Goal: Obtain resource: Download file/media

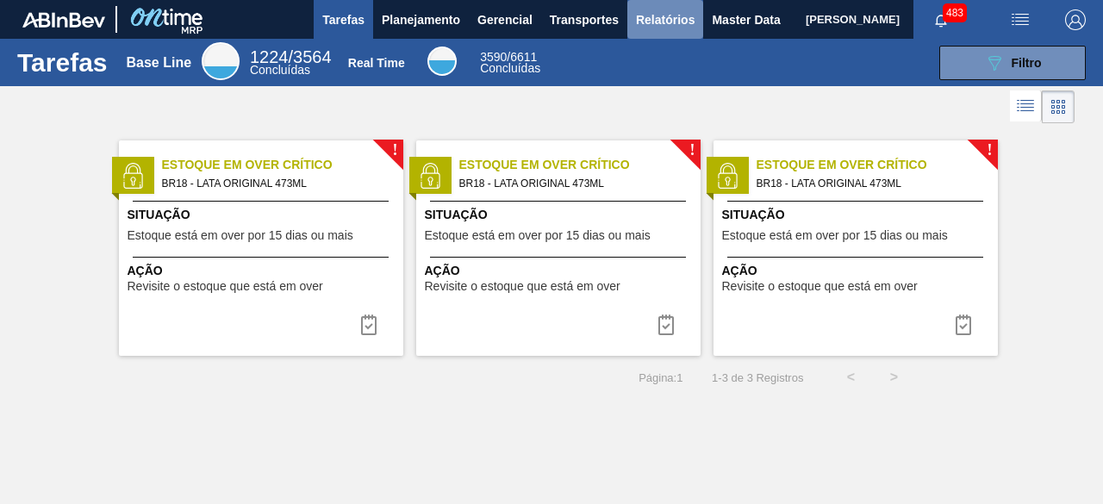
click at [670, 26] on span "Relatórios" at bounding box center [665, 19] width 59 height 21
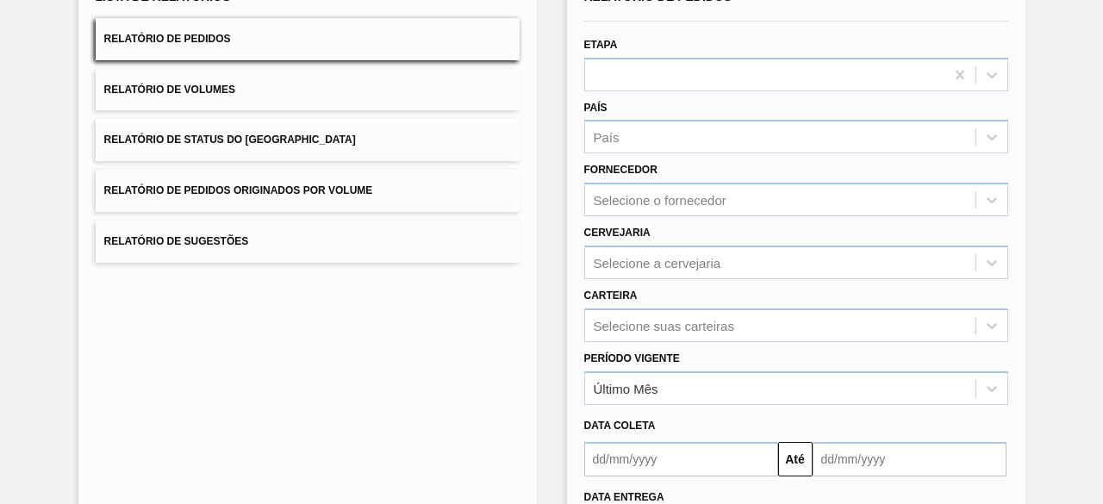
scroll to position [259, 0]
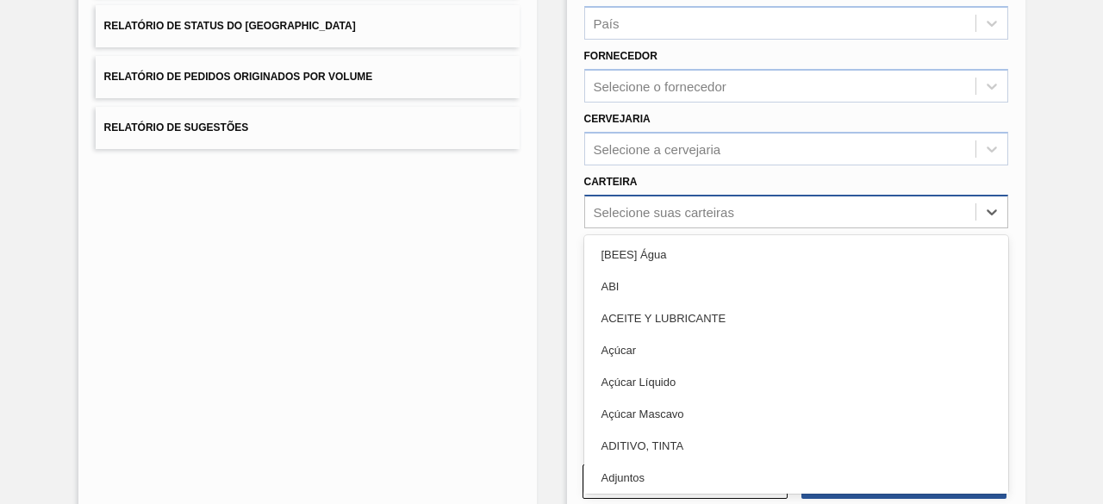
click at [731, 199] on div "Selecione suas carteiras" at bounding box center [780, 211] width 390 height 25
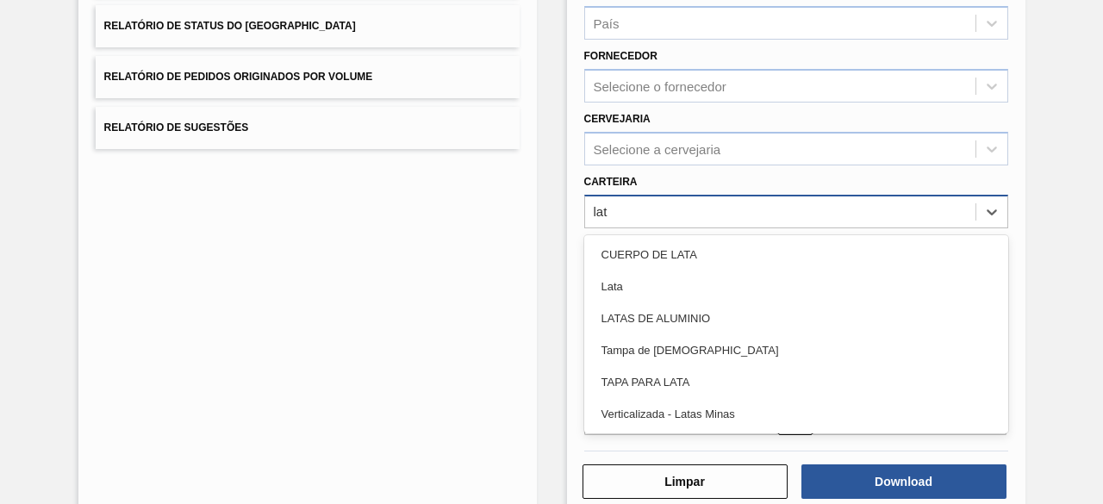
type input "lata"
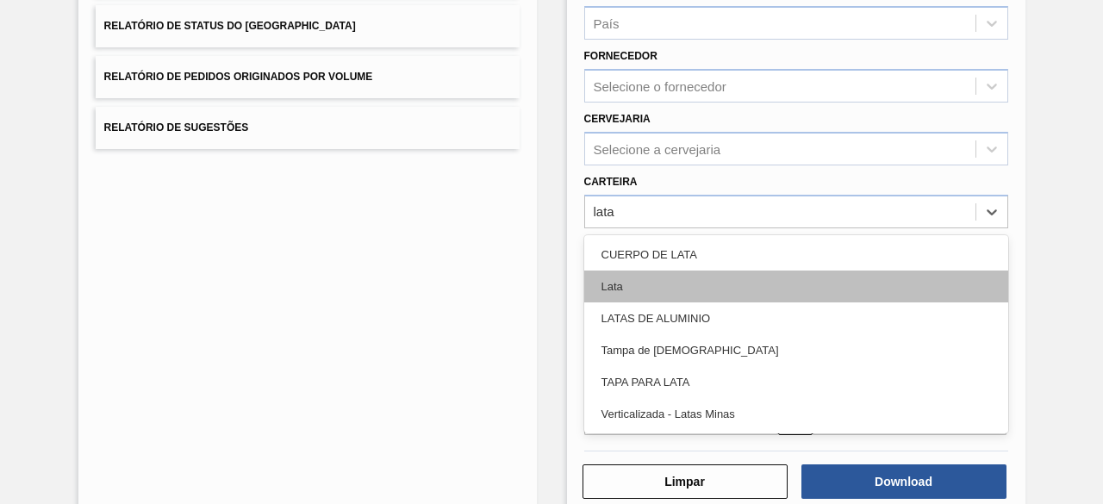
click at [665, 292] on div "Lata" at bounding box center [796, 287] width 424 height 32
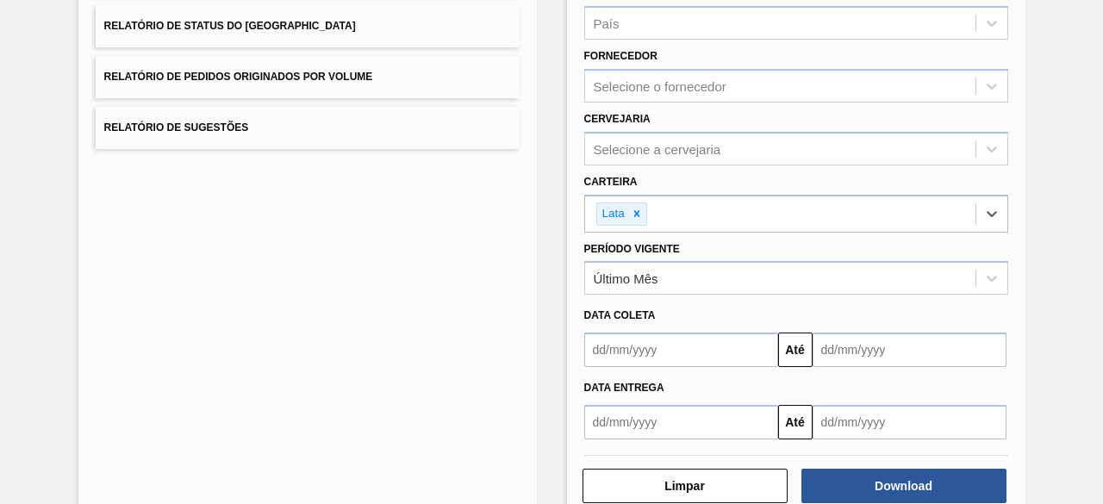
scroll to position [296, 0]
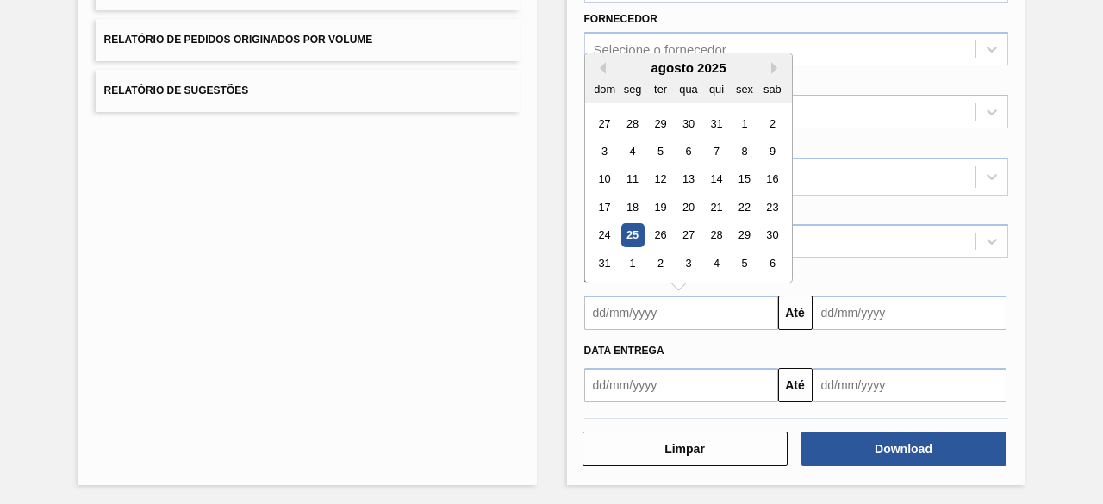
click at [663, 317] on input "text" at bounding box center [681, 313] width 194 height 34
click at [629, 229] on div "25" at bounding box center [632, 235] width 23 height 23
type input "[DATE]"
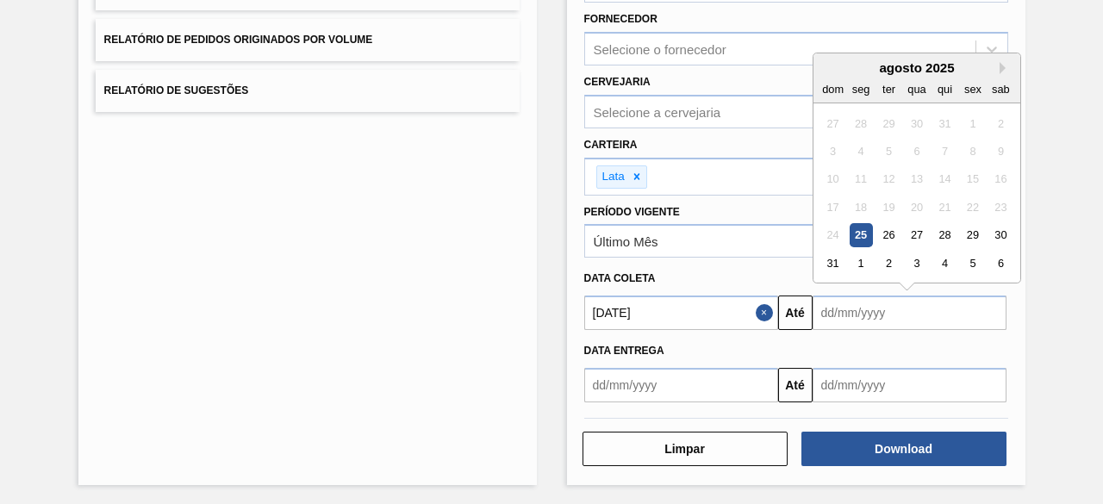
click at [848, 313] on input "text" at bounding box center [910, 313] width 194 height 34
click at [943, 232] on div "28" at bounding box center [944, 235] width 23 height 23
type input "[DATE]"
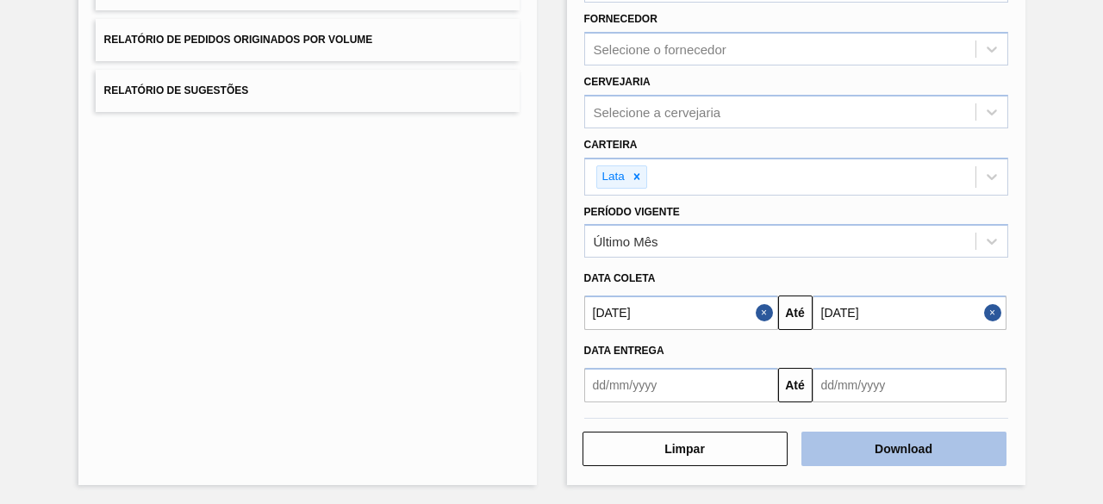
click at [936, 452] on button "Download" at bounding box center [904, 449] width 205 height 34
